Goal: Transaction & Acquisition: Purchase product/service

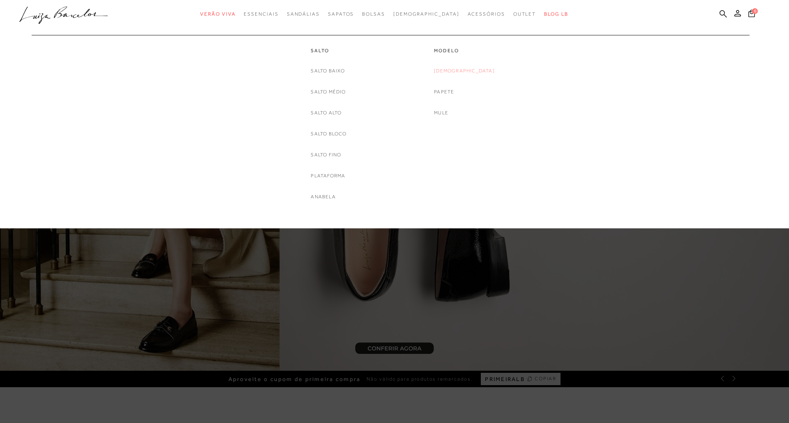
click at [460, 69] on link "[DEMOGRAPHIC_DATA]" at bounding box center [464, 71] width 61 height 9
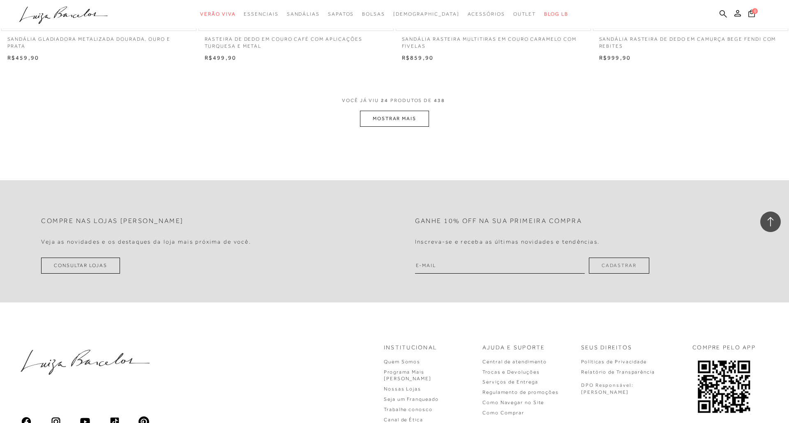
scroll to position [2078, 0]
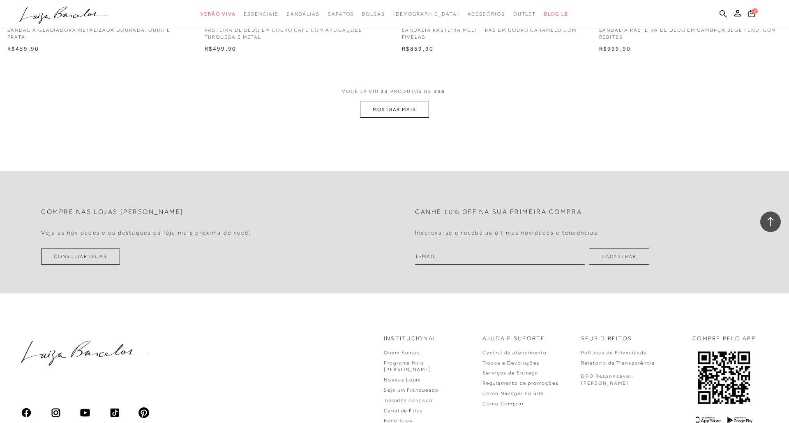
click at [390, 103] on button "MOSTRAR MAIS" at bounding box center [394, 110] width 69 height 16
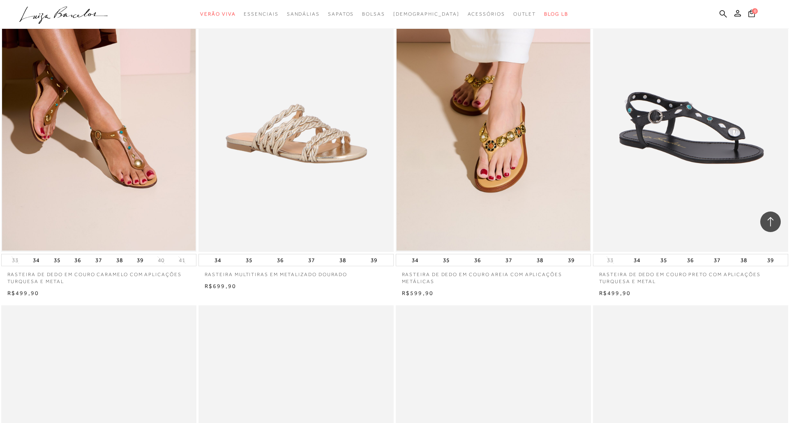
scroll to position [2506, 0]
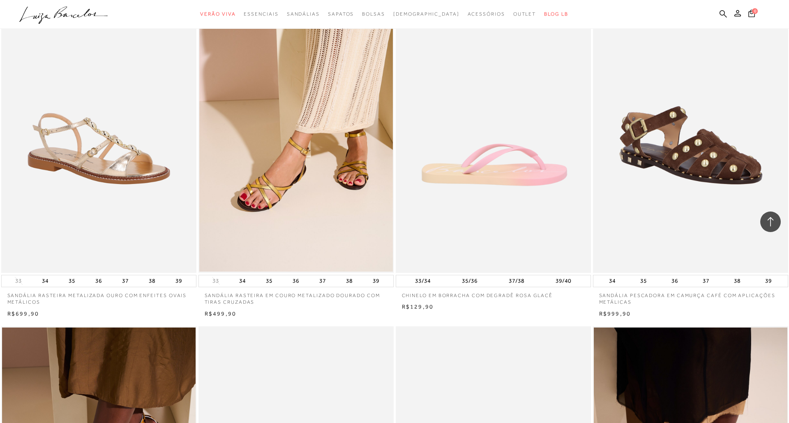
click at [474, 159] on img at bounding box center [494, 125] width 194 height 293
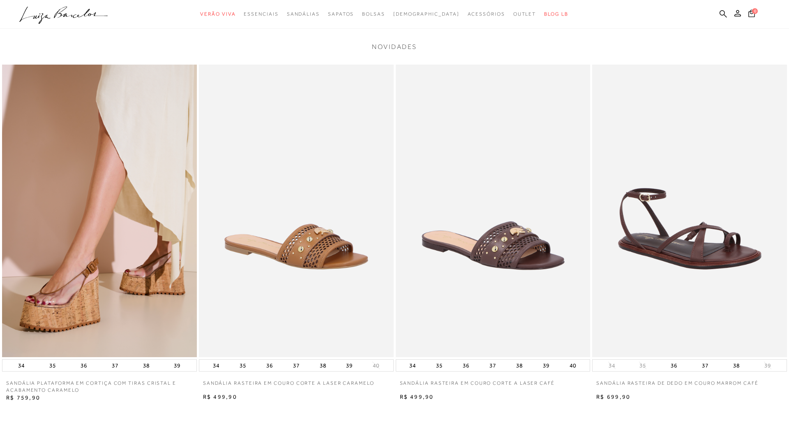
scroll to position [1595, 0]
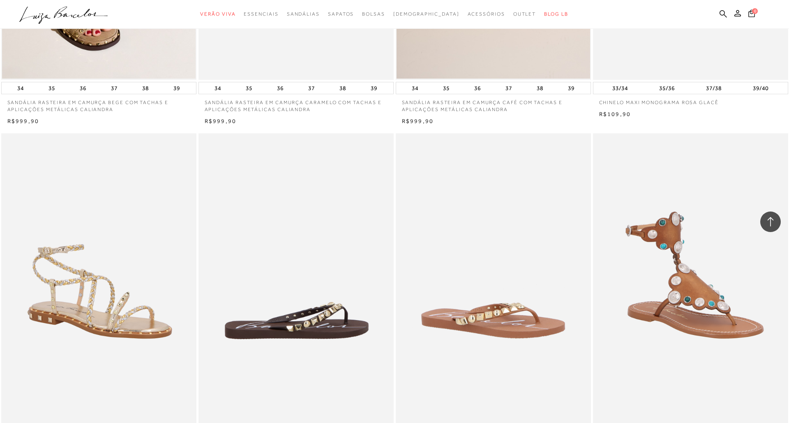
scroll to position [3282, 0]
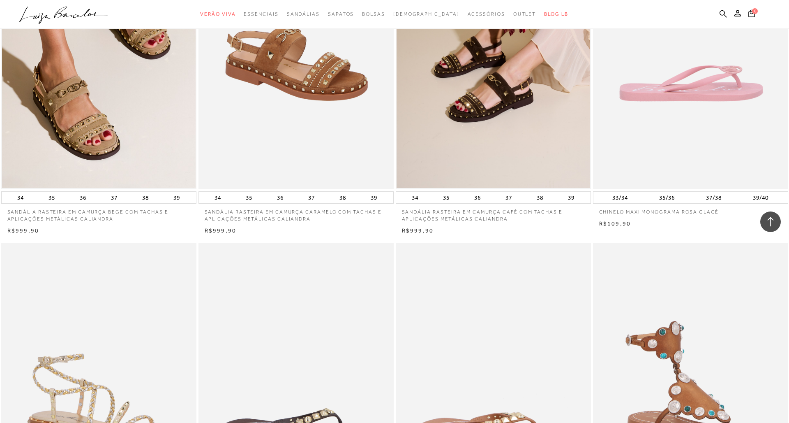
click at [697, 105] on img at bounding box center [691, 42] width 194 height 293
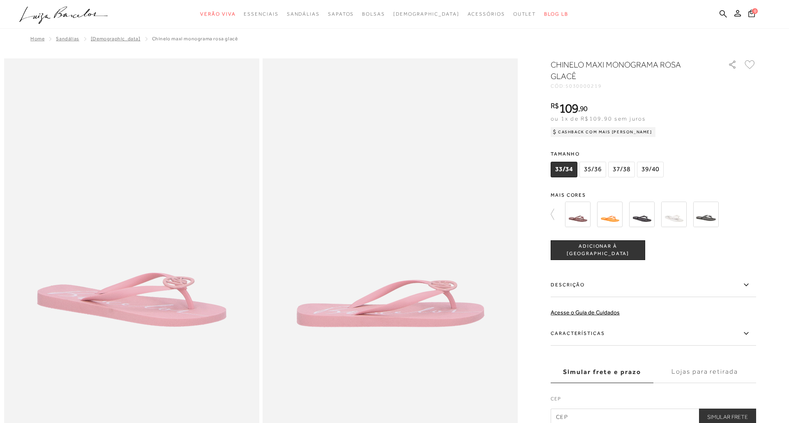
click at [584, 215] on img at bounding box center [577, 213] width 25 height 25
